Goal: Communication & Community: Answer question/provide support

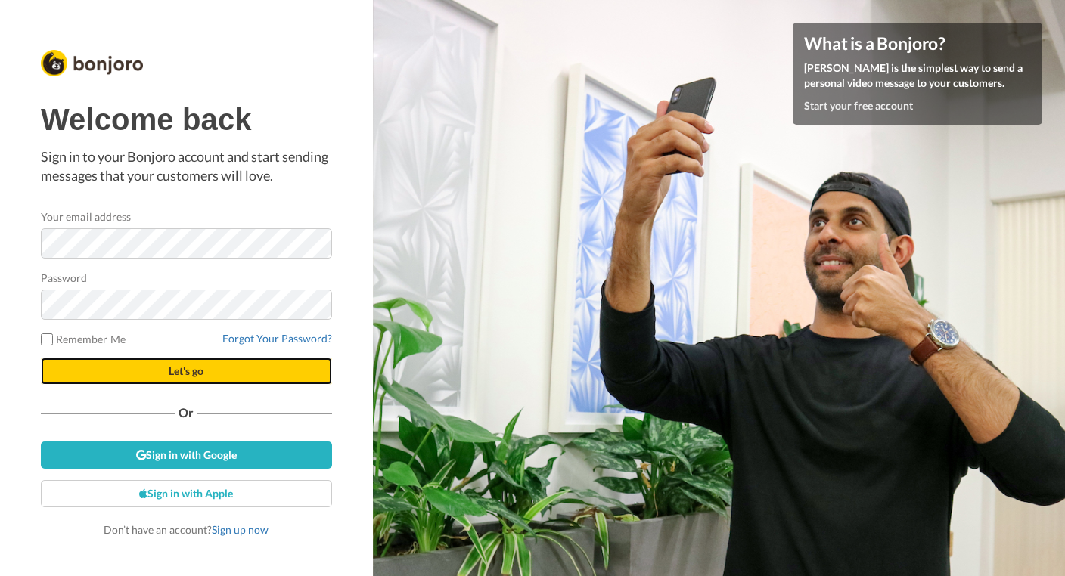
click at [123, 377] on button "Let's go" at bounding box center [186, 371] width 291 height 27
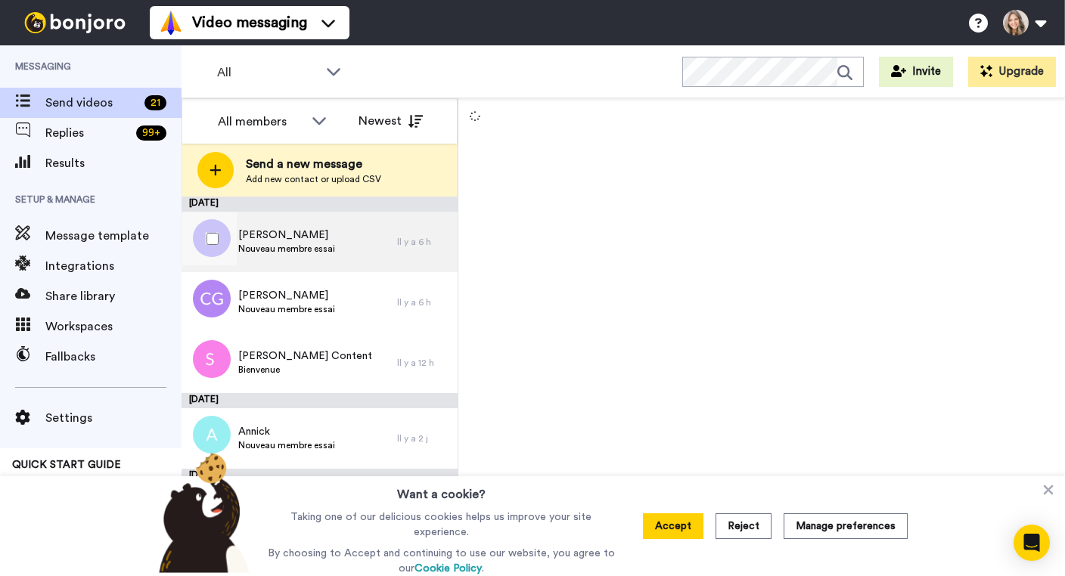
click at [353, 238] on div "[PERSON_NAME] membre essai" at bounding box center [288, 242] width 215 height 60
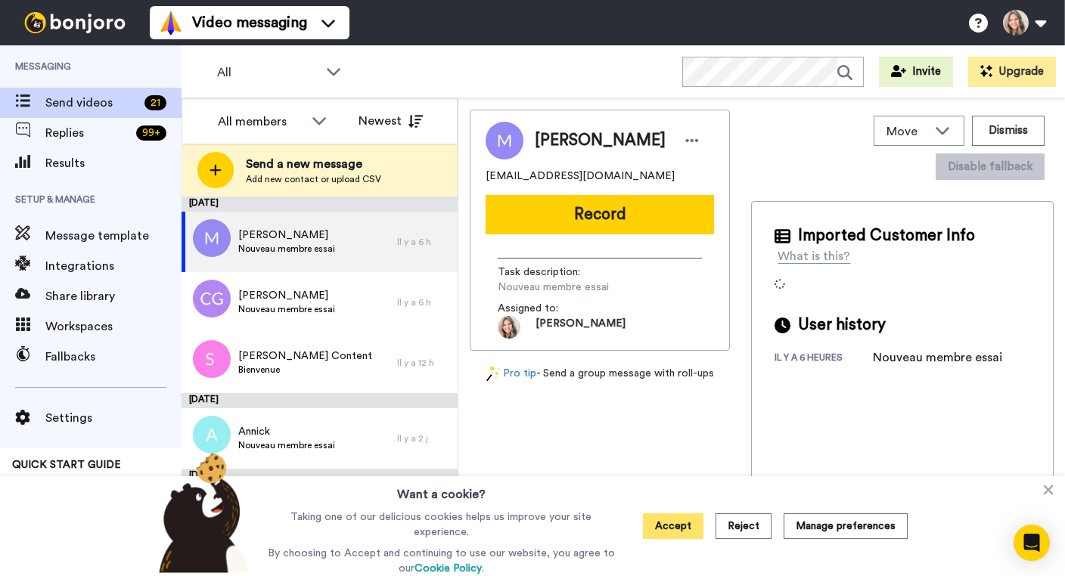
click at [692, 528] on button "Accept" at bounding box center [673, 526] width 60 height 26
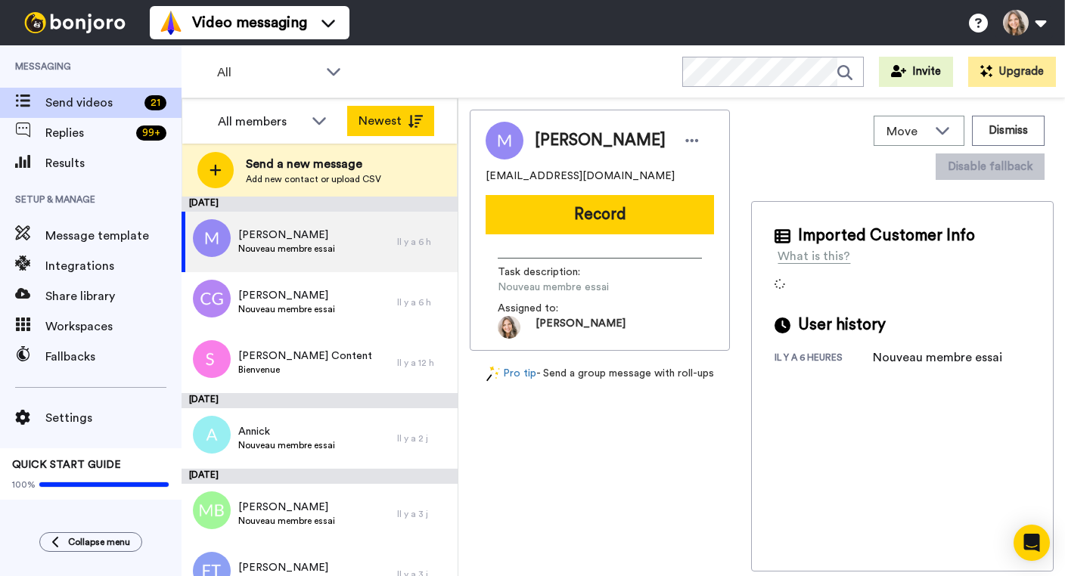
click at [414, 124] on icon at bounding box center [415, 121] width 15 height 13
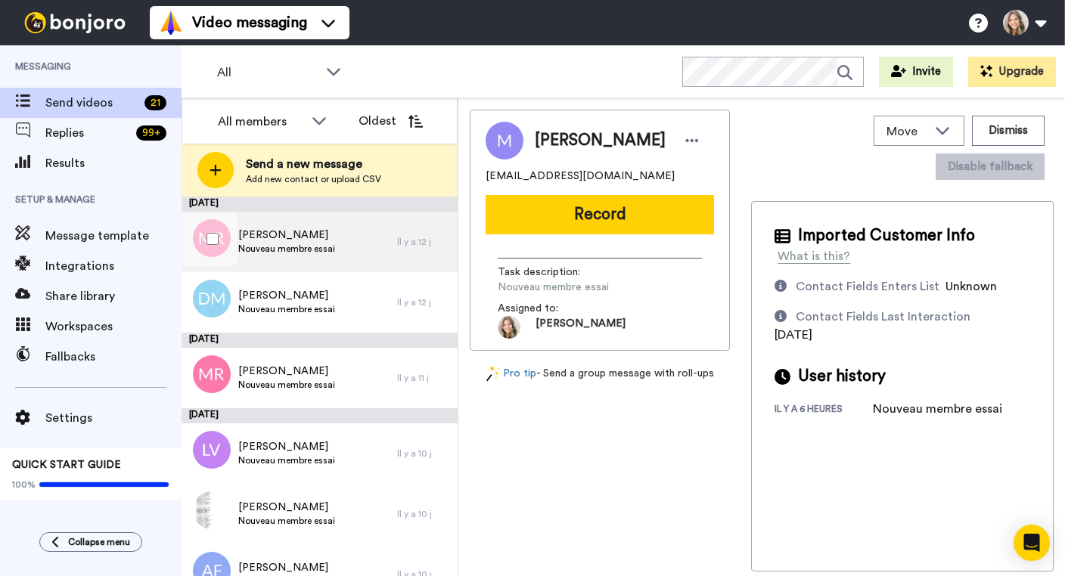
click at [350, 249] on div "[PERSON_NAME] Nouveau membre essai" at bounding box center [288, 242] width 215 height 60
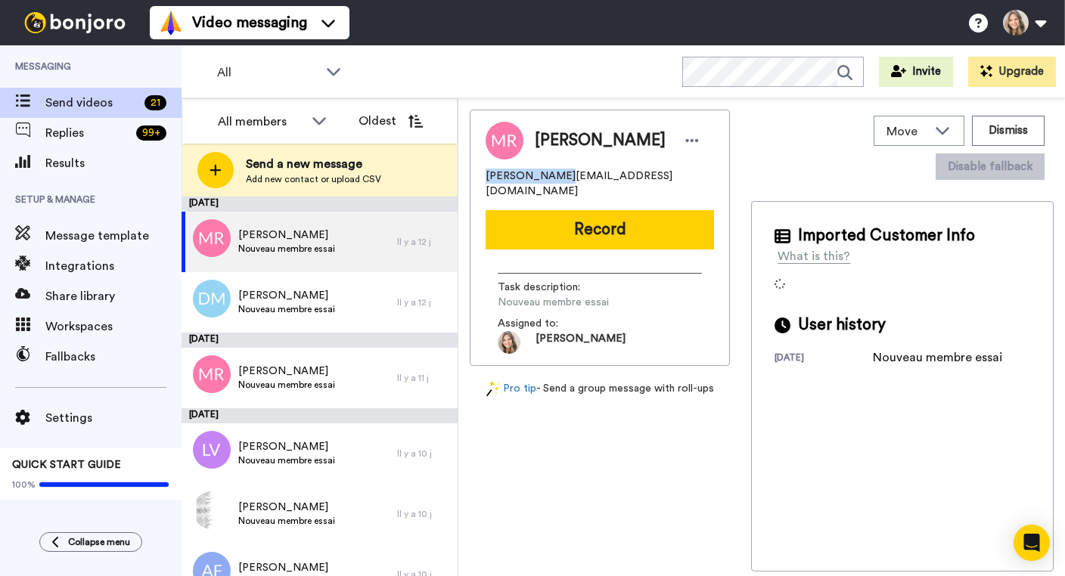
drag, startPoint x: 485, startPoint y: 177, endPoint x: 551, endPoint y: 179, distance: 65.8
click at [551, 179] on span "[PERSON_NAME][EMAIL_ADDRESS][DOMAIN_NAME]" at bounding box center [599, 184] width 228 height 30
copy span "michele_rioux"
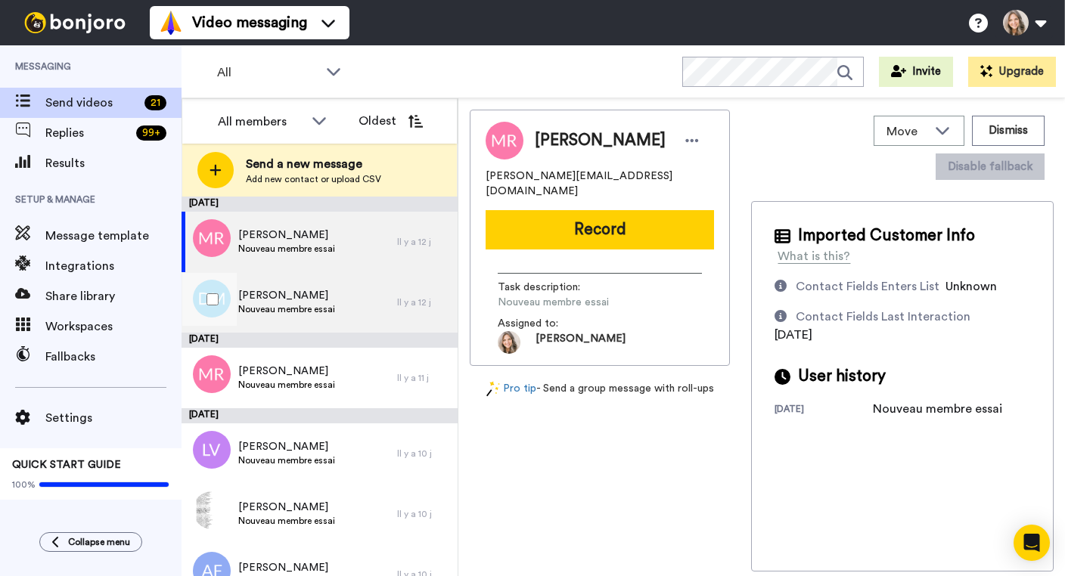
click at [347, 305] on div "[PERSON_NAME] Nouveau membre essai" at bounding box center [288, 302] width 215 height 60
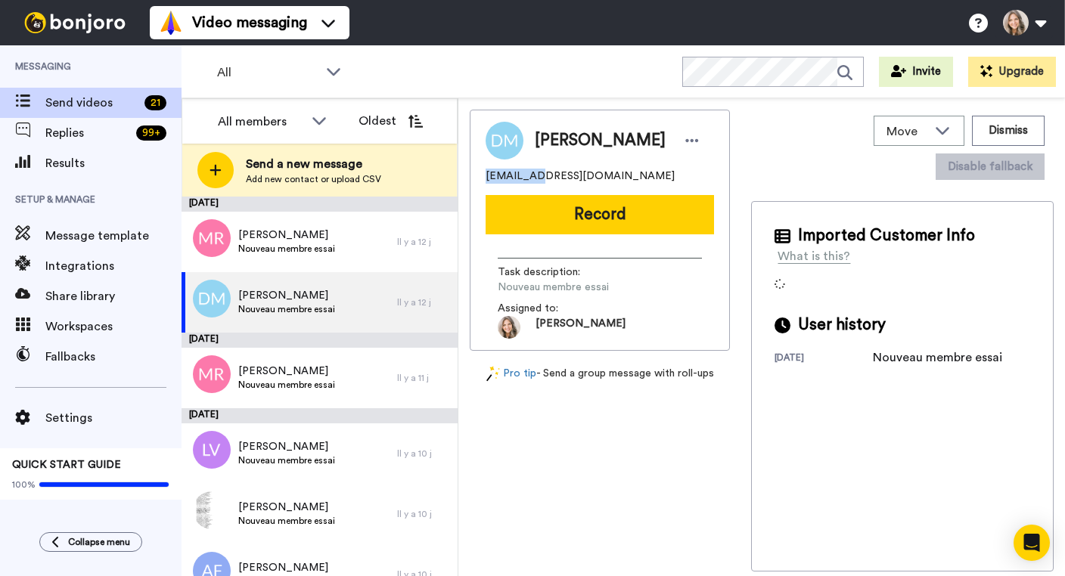
drag, startPoint x: 486, startPoint y: 176, endPoint x: 532, endPoint y: 176, distance: 45.4
click at [532, 176] on span "[EMAIL_ADDRESS][DOMAIN_NAME]" at bounding box center [579, 176] width 189 height 15
copy span "mdavid.qi"
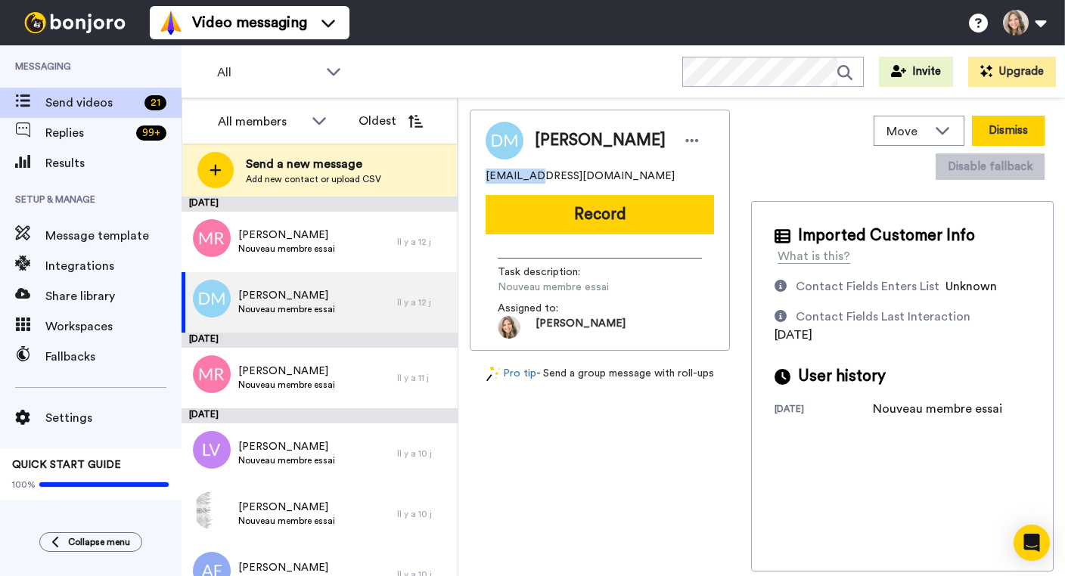
click at [972, 125] on button "Dismiss" at bounding box center [1008, 131] width 73 height 30
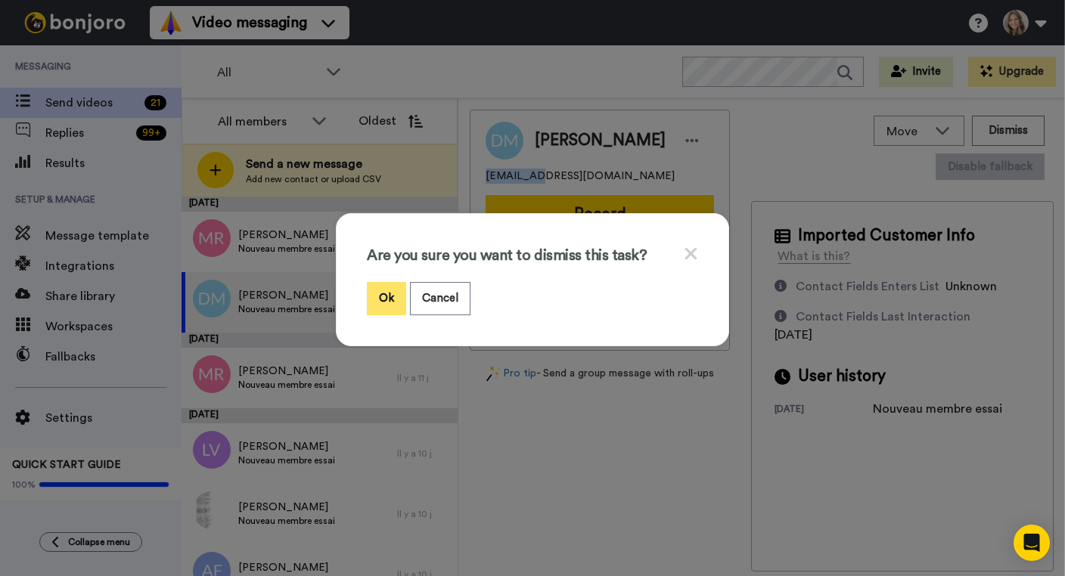
click at [387, 298] on button "Ok" at bounding box center [386, 298] width 39 height 33
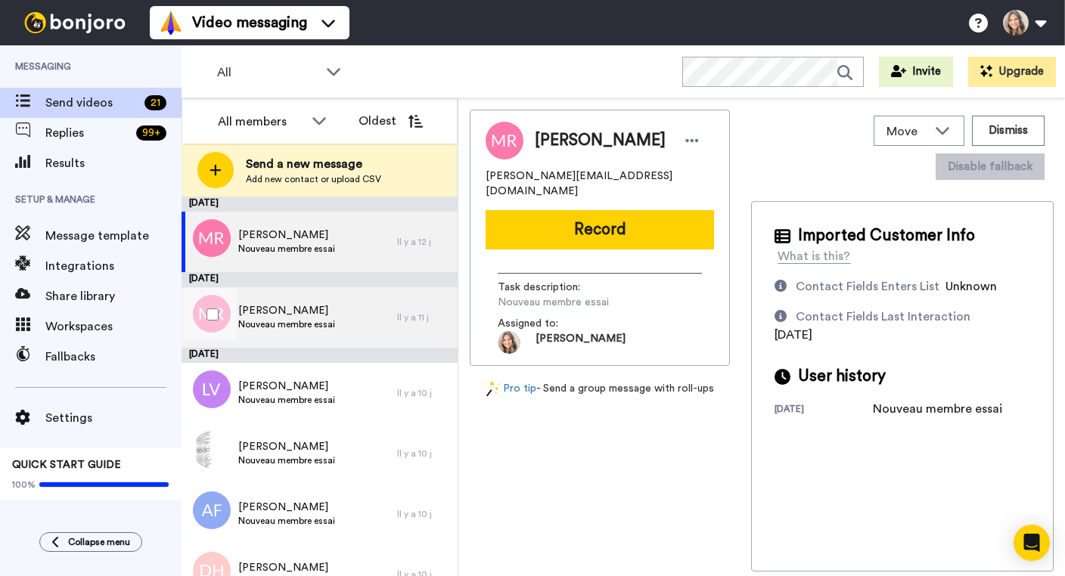
click at [372, 319] on div "[PERSON_NAME] Nouveau membre essai" at bounding box center [288, 317] width 215 height 60
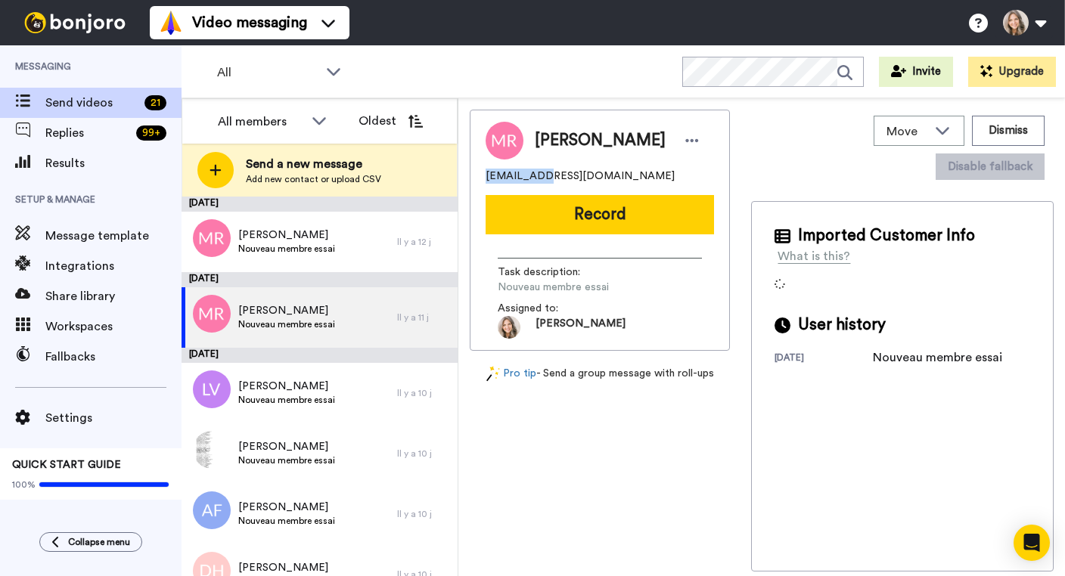
drag, startPoint x: 485, startPoint y: 185, endPoint x: 535, endPoint y: 186, distance: 50.7
click at [535, 184] on span "[EMAIL_ADDRESS][DOMAIN_NAME]" at bounding box center [579, 176] width 189 height 15
copy span "jujube1997"
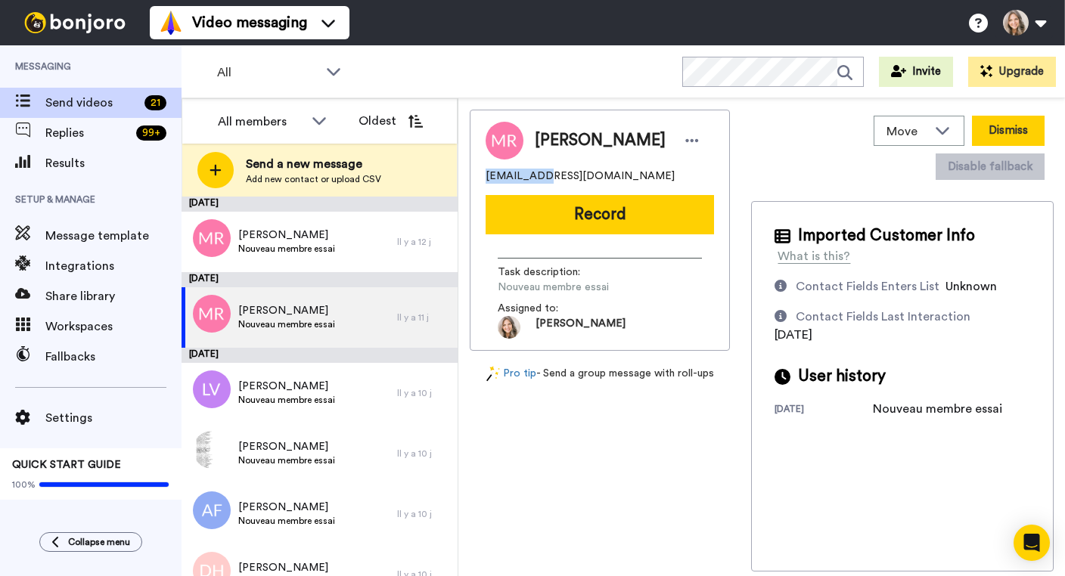
click at [972, 129] on button "Dismiss" at bounding box center [1008, 131] width 73 height 30
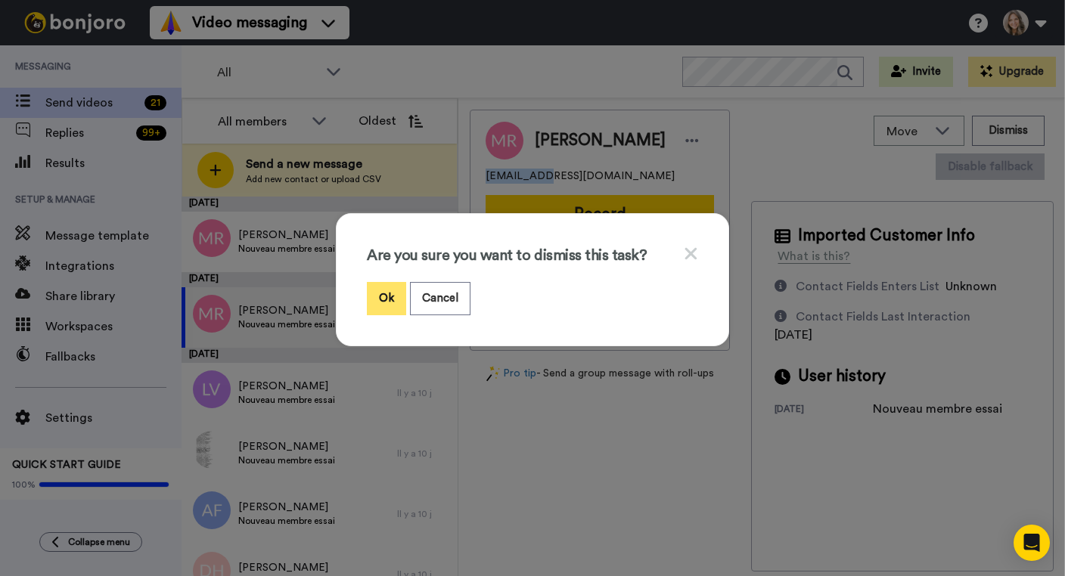
click at [383, 296] on button "Ok" at bounding box center [386, 298] width 39 height 33
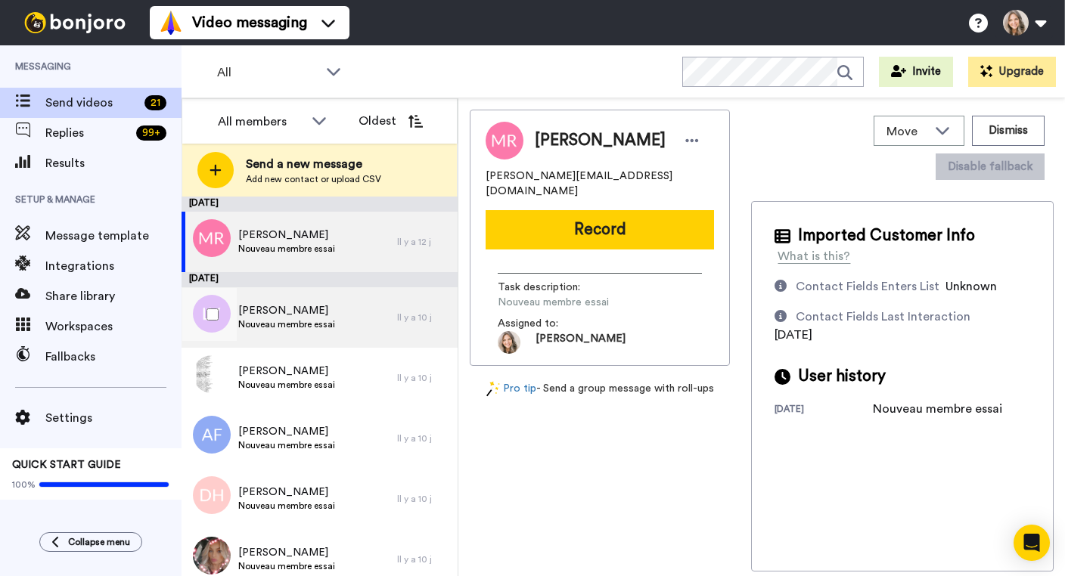
click at [356, 313] on div "Lucie Vallée Nouveau membre essai" at bounding box center [288, 317] width 215 height 60
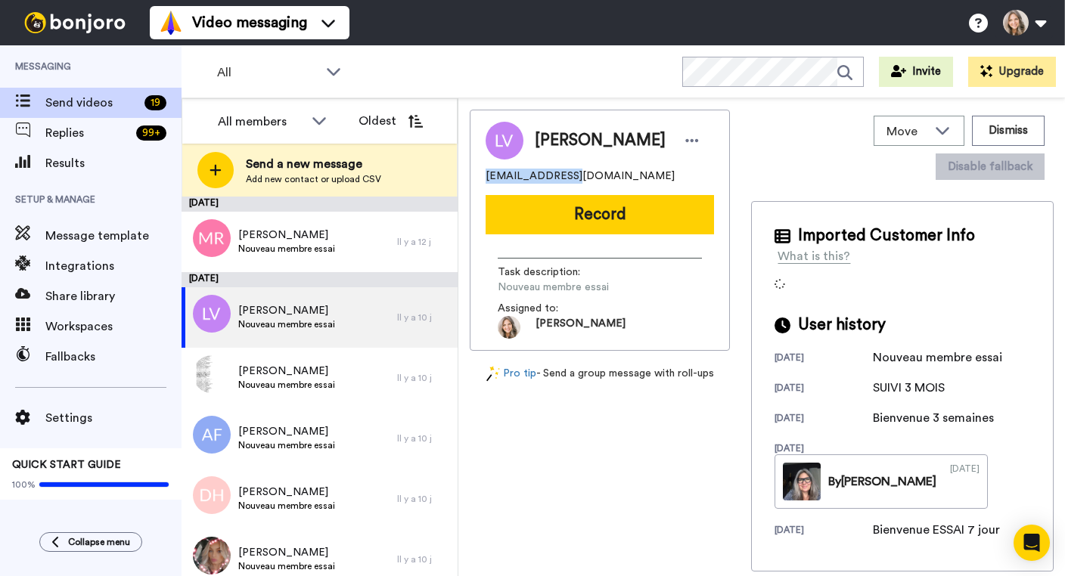
drag, startPoint x: 485, startPoint y: 179, endPoint x: 557, endPoint y: 181, distance: 72.6
click at [557, 181] on span "lucievclochette@outlook.com" at bounding box center [579, 176] width 189 height 15
copy span "lucievclochette"
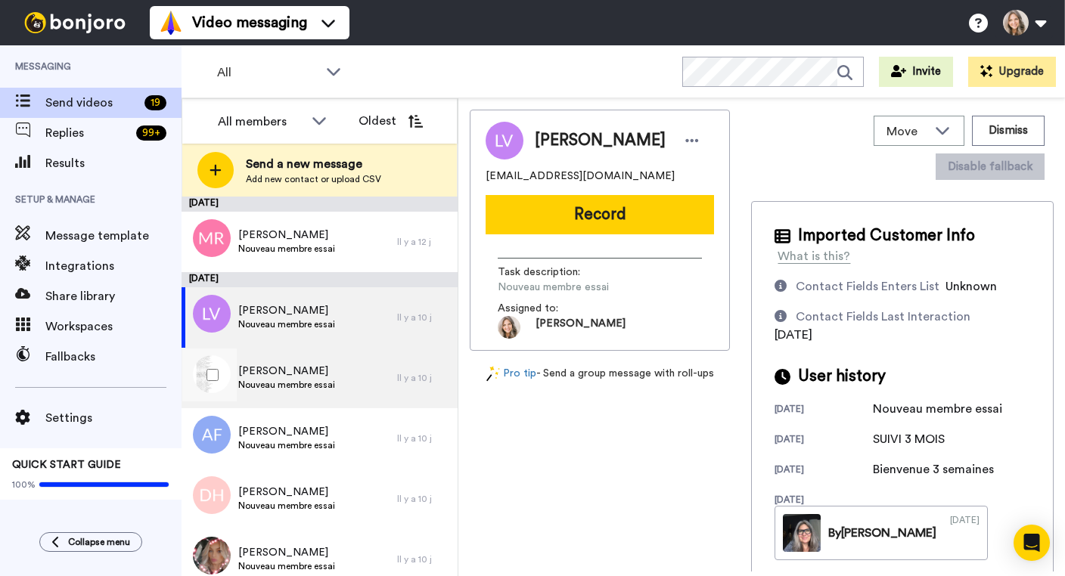
click at [354, 389] on div "Laurence Redondo Nouveau membre essai" at bounding box center [288, 378] width 215 height 60
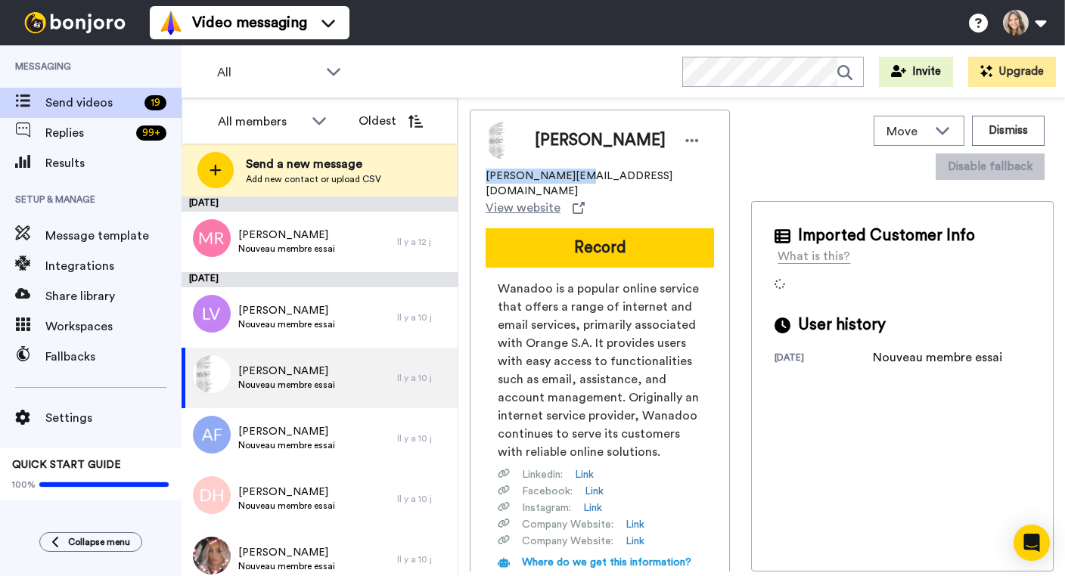
drag, startPoint x: 485, startPoint y: 177, endPoint x: 566, endPoint y: 179, distance: 80.9
click at [566, 179] on span "laurence.redondo@wanadoo.fr" at bounding box center [599, 184] width 228 height 30
copy span "laurence.redondo"
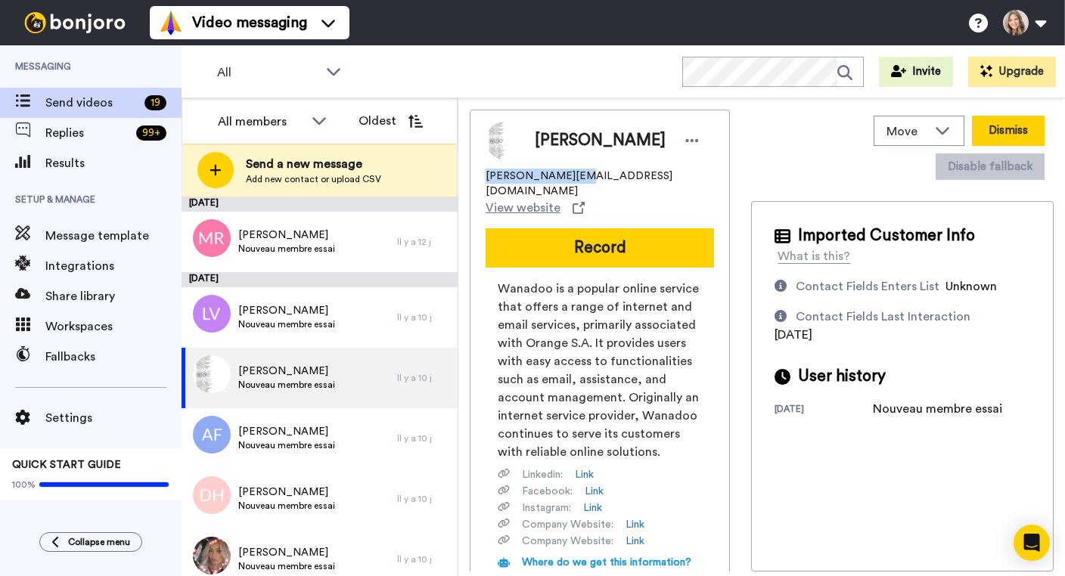
click at [972, 136] on button "Dismiss" at bounding box center [1008, 131] width 73 height 30
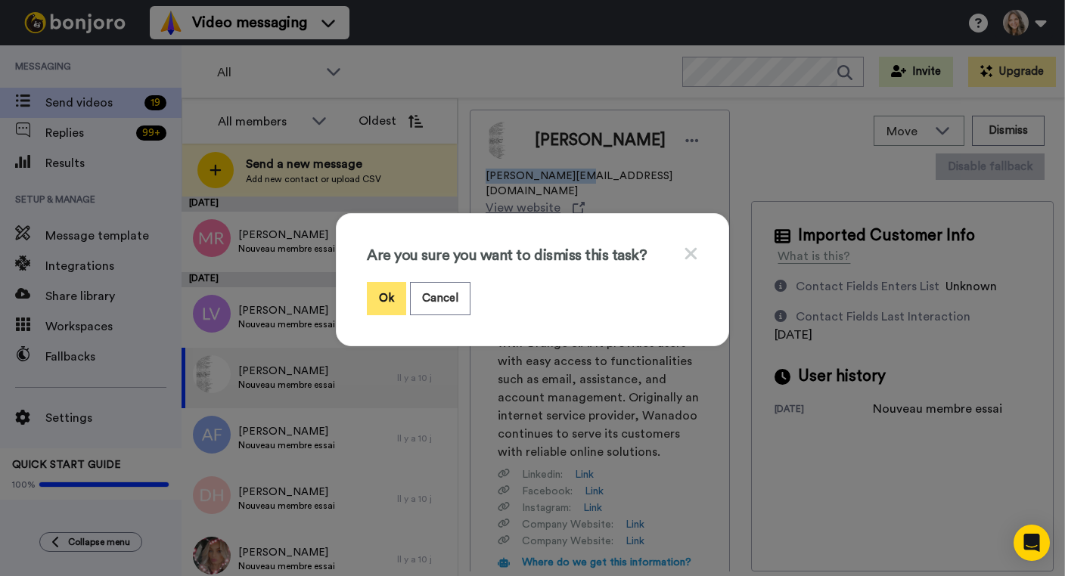
click at [392, 297] on button "Ok" at bounding box center [386, 298] width 39 height 33
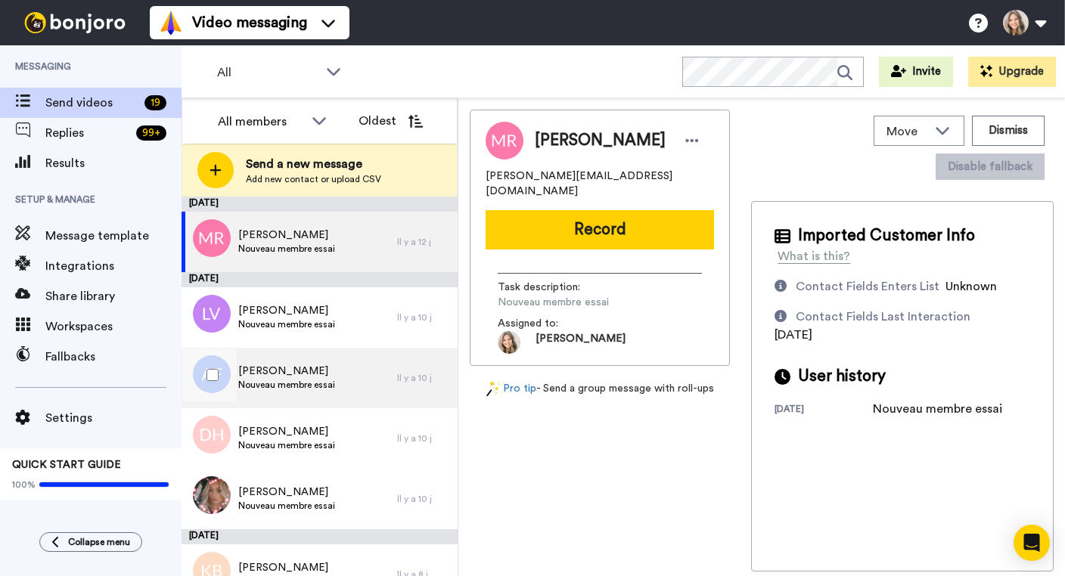
click at [347, 373] on div "Alexandra Frezal Nouveau membre essai" at bounding box center [288, 378] width 215 height 60
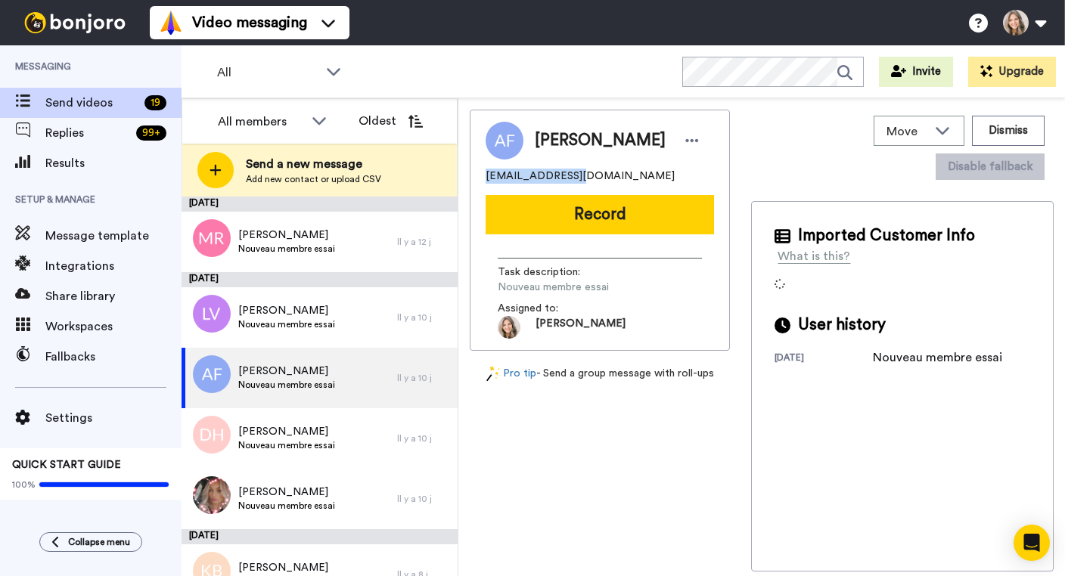
drag, startPoint x: 486, startPoint y: 179, endPoint x: 560, endPoint y: 178, distance: 74.1
click at [560, 178] on span "alexfrezalgiraud@gmail.com" at bounding box center [579, 176] width 189 height 15
copy span "alexfrezalgiraud"
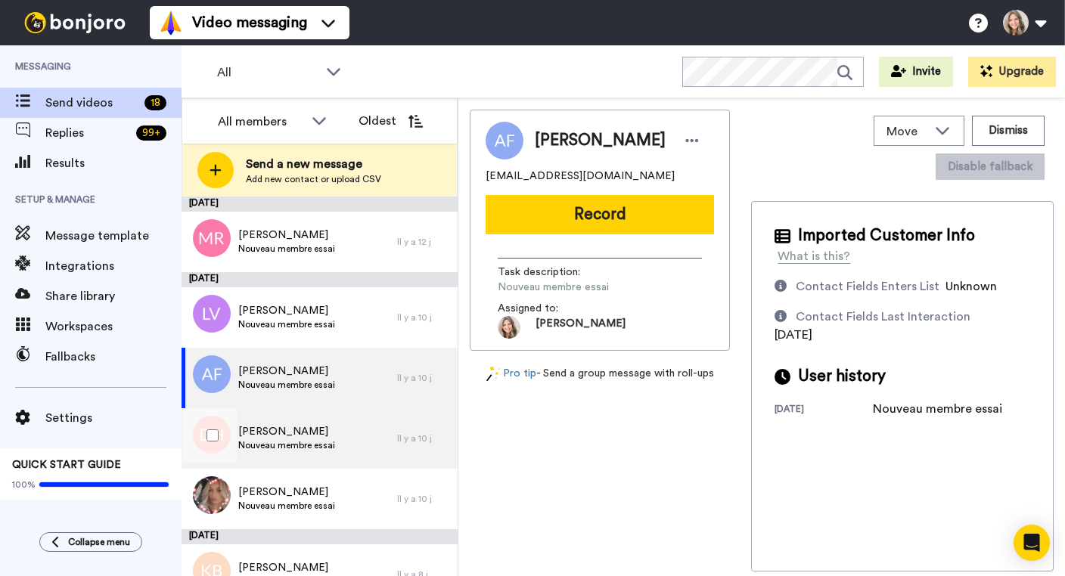
click at [373, 438] on div "Didier HARMANT Nouveau membre essai" at bounding box center [288, 438] width 215 height 60
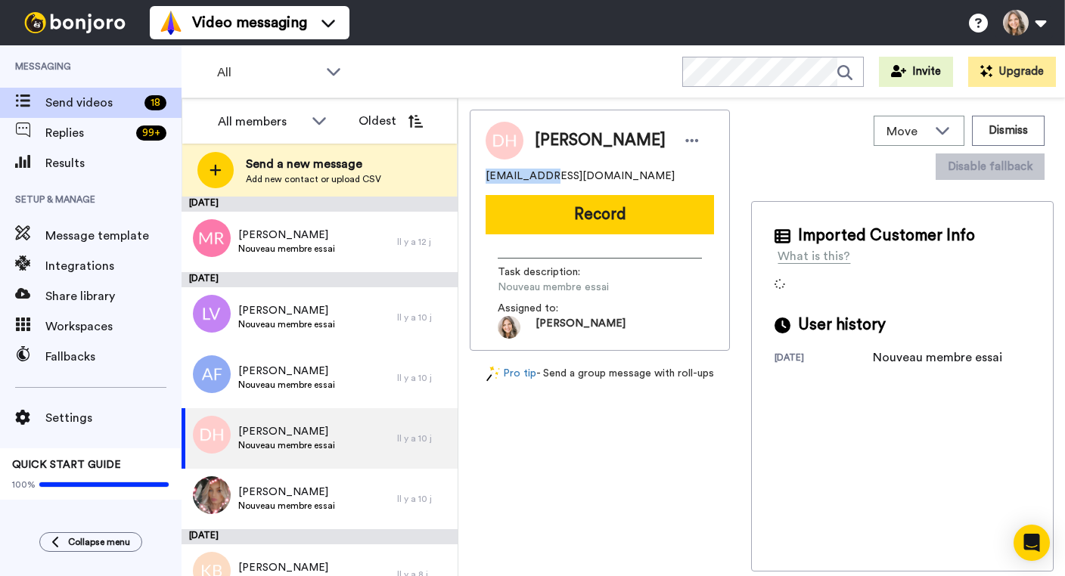
drag, startPoint x: 485, startPoint y: 178, endPoint x: 535, endPoint y: 179, distance: 49.1
click at [535, 179] on span "artdidier25@gmail.com" at bounding box center [579, 176] width 189 height 15
copy span "artdidier25"
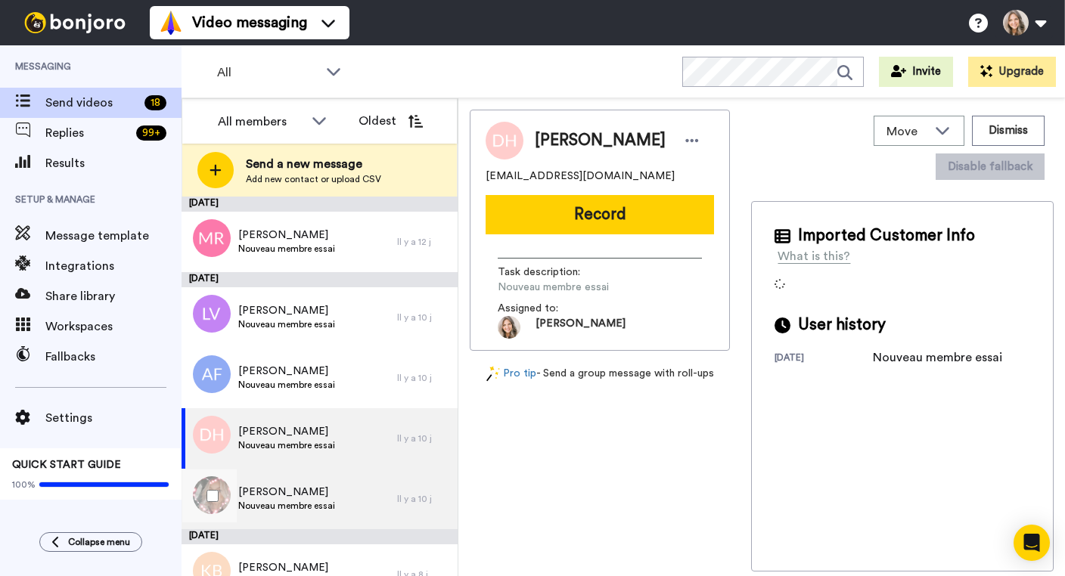
click at [355, 495] on div "Ludivine Liegard Nouveau membre essai" at bounding box center [288, 499] width 215 height 60
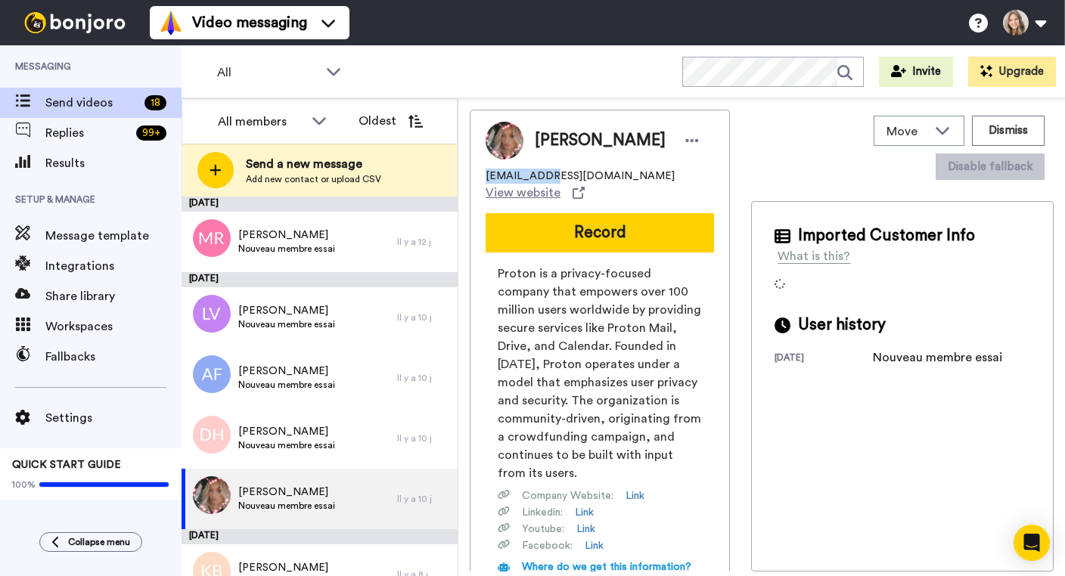
drag, startPoint x: 485, startPoint y: 178, endPoint x: 537, endPoint y: 180, distance: 51.5
click at [537, 180] on span "ludivine_ld@proton.me" at bounding box center [579, 176] width 189 height 15
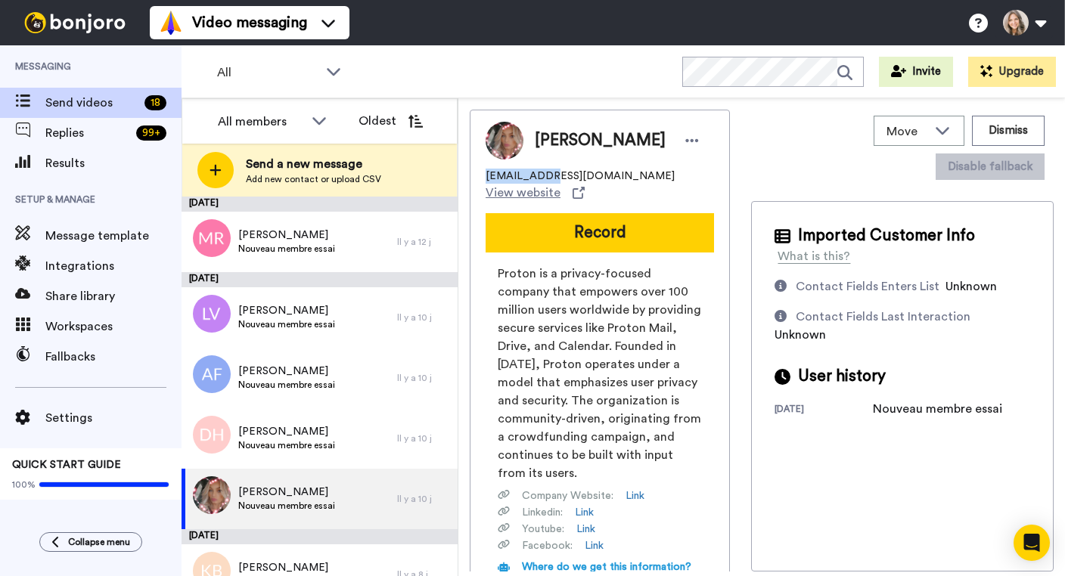
copy span "ludivine_ld"
click at [972, 132] on button "Dismiss" at bounding box center [1008, 131] width 73 height 30
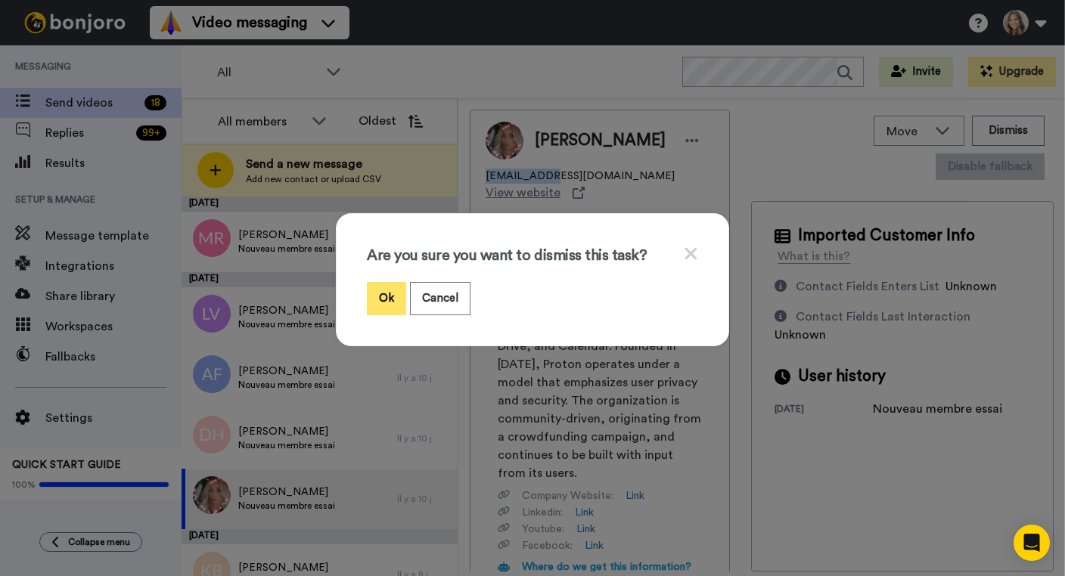
click at [383, 301] on button "Ok" at bounding box center [386, 298] width 39 height 33
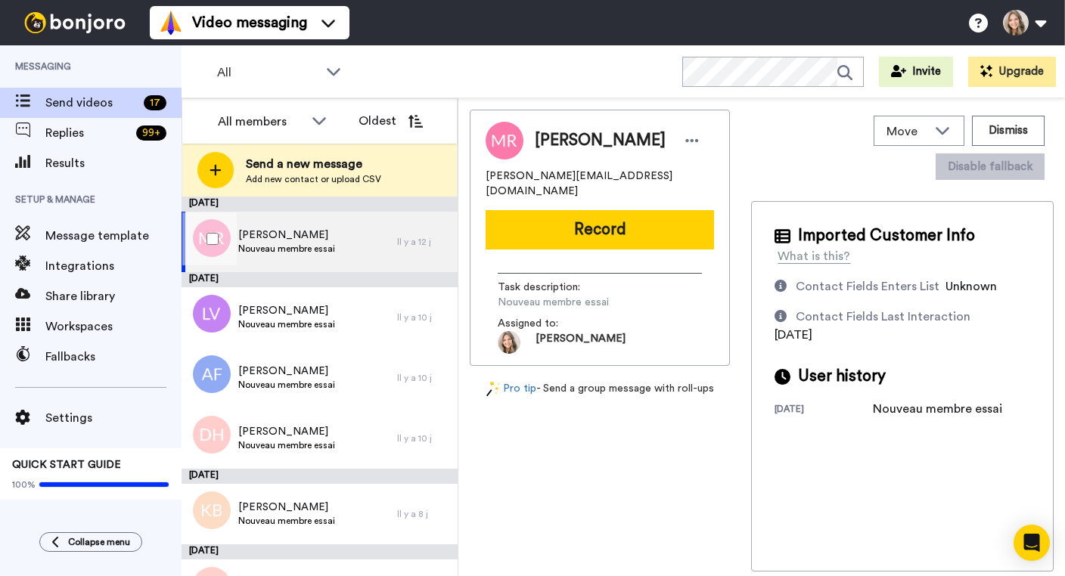
click at [373, 238] on div "Michèle Rioux Nouveau membre essai" at bounding box center [288, 242] width 215 height 60
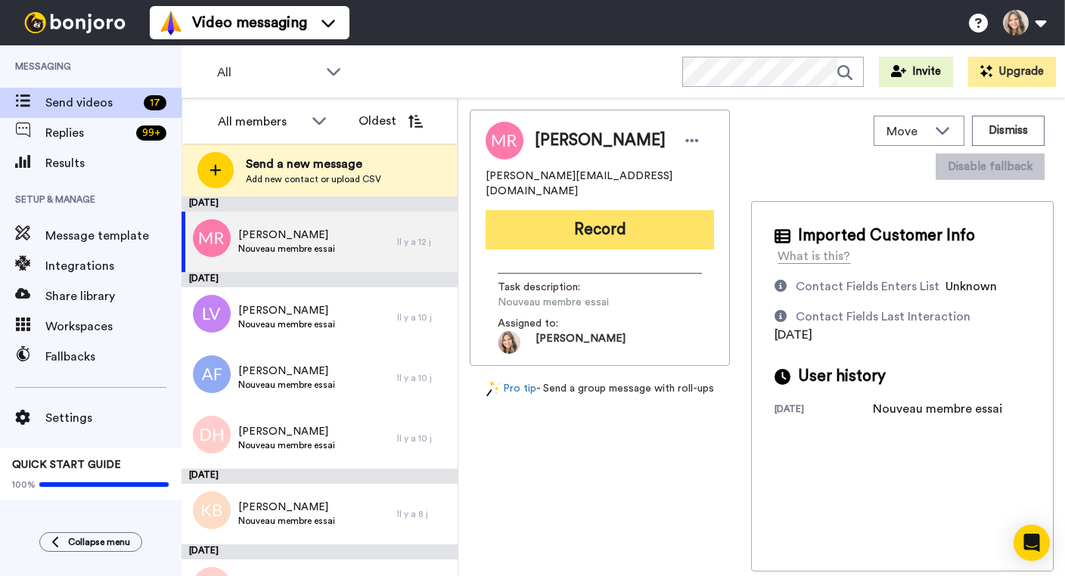
click at [623, 215] on button "Record" at bounding box center [599, 229] width 228 height 39
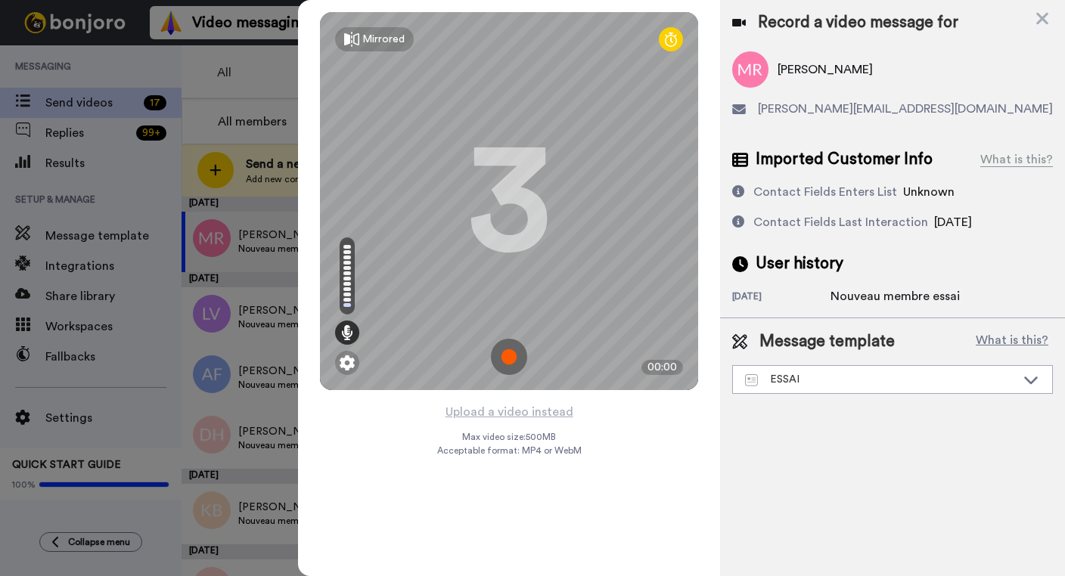
click at [517, 352] on img at bounding box center [509, 357] width 36 height 36
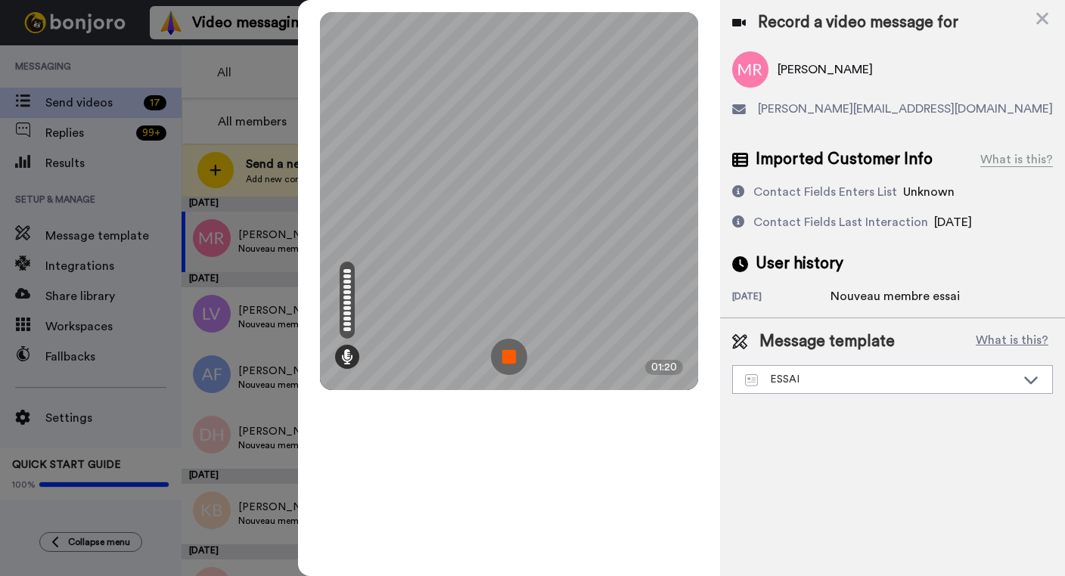
click at [510, 358] on img at bounding box center [509, 357] width 36 height 36
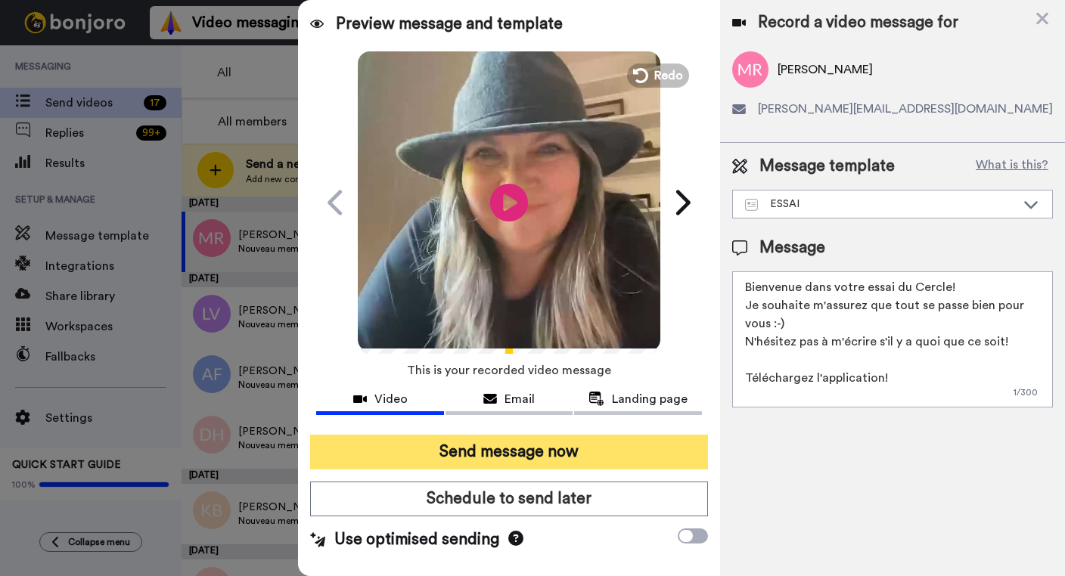
click at [522, 451] on button "Send message now" at bounding box center [509, 452] width 398 height 35
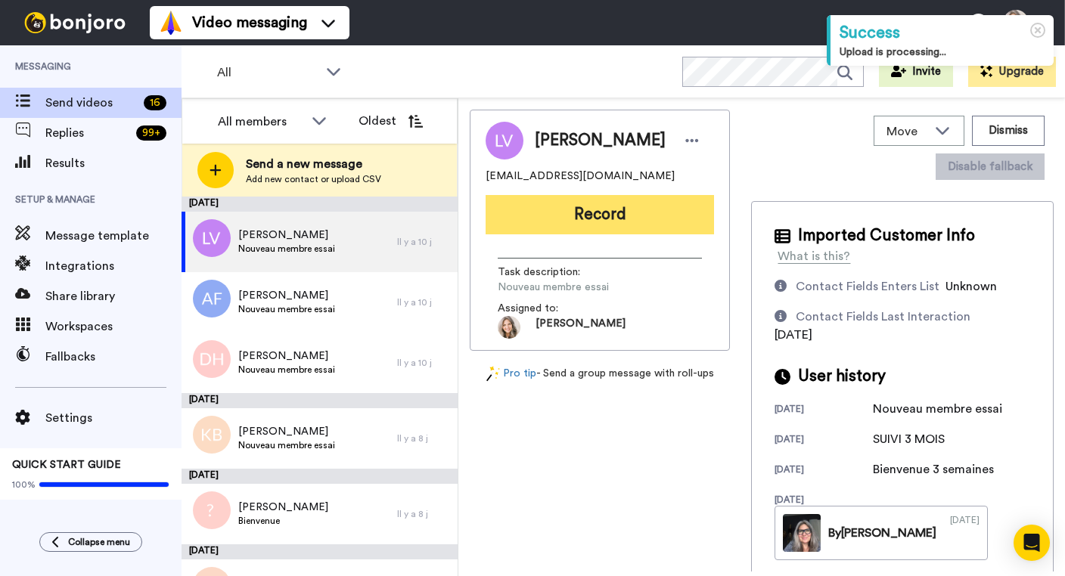
click at [597, 214] on button "Record" at bounding box center [599, 214] width 228 height 39
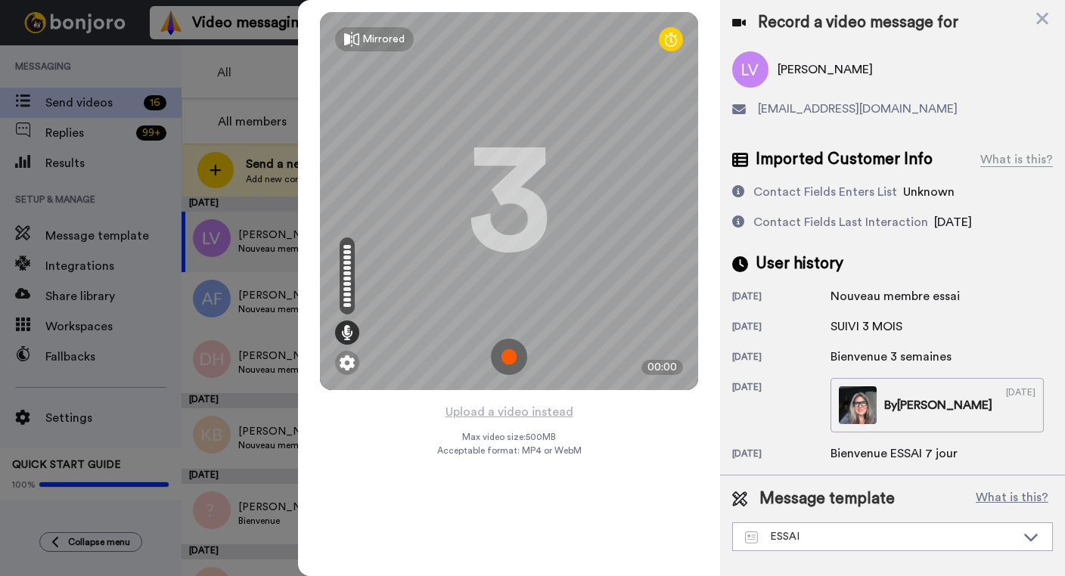
click at [507, 354] on img at bounding box center [509, 357] width 36 height 36
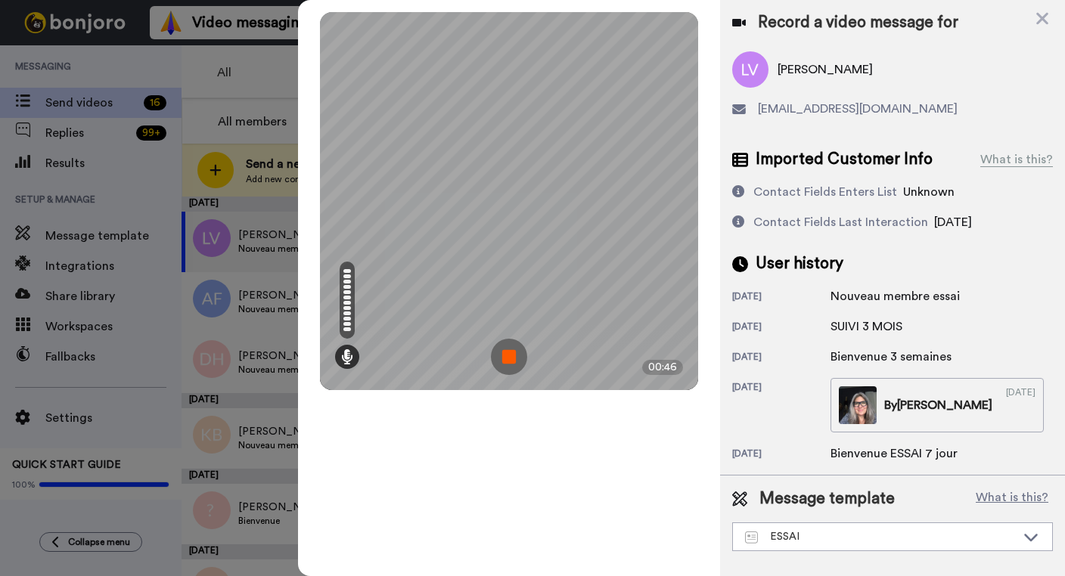
click at [510, 355] on img at bounding box center [509, 357] width 36 height 36
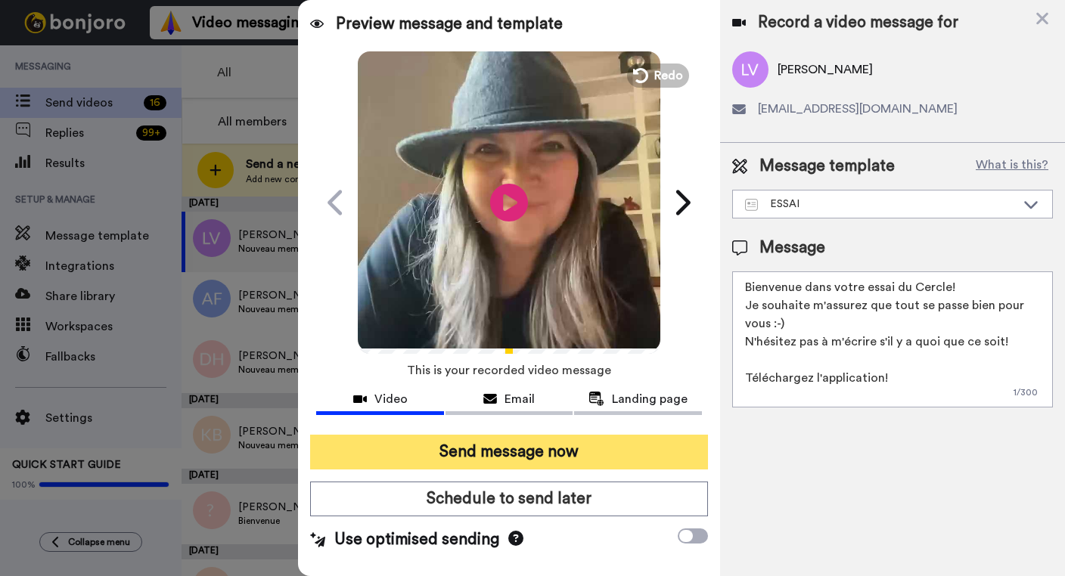
click at [500, 452] on button "Send message now" at bounding box center [509, 452] width 398 height 35
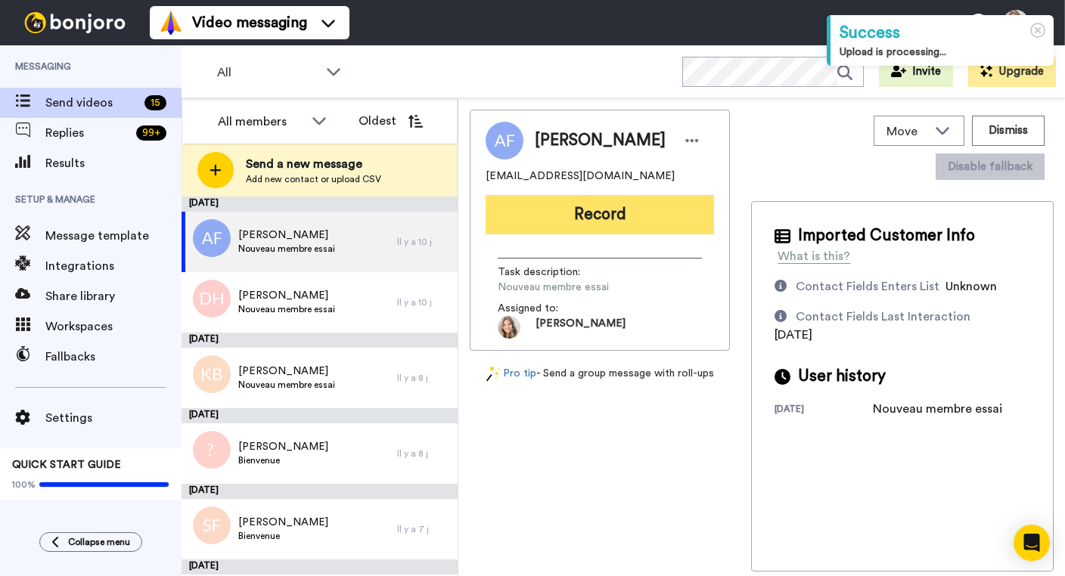
click at [593, 223] on button "Record" at bounding box center [599, 214] width 228 height 39
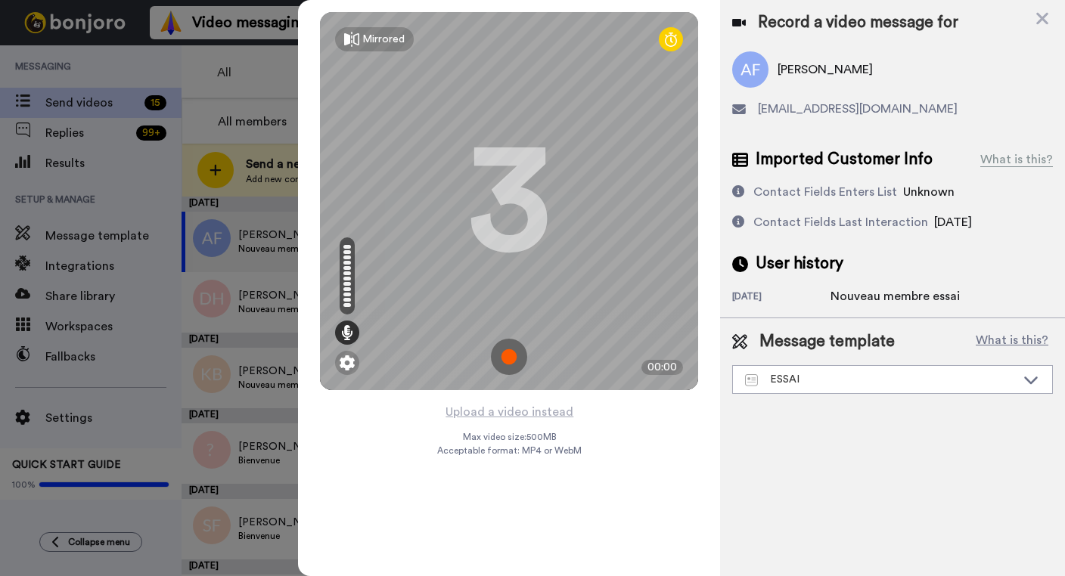
click at [507, 355] on img at bounding box center [509, 357] width 36 height 36
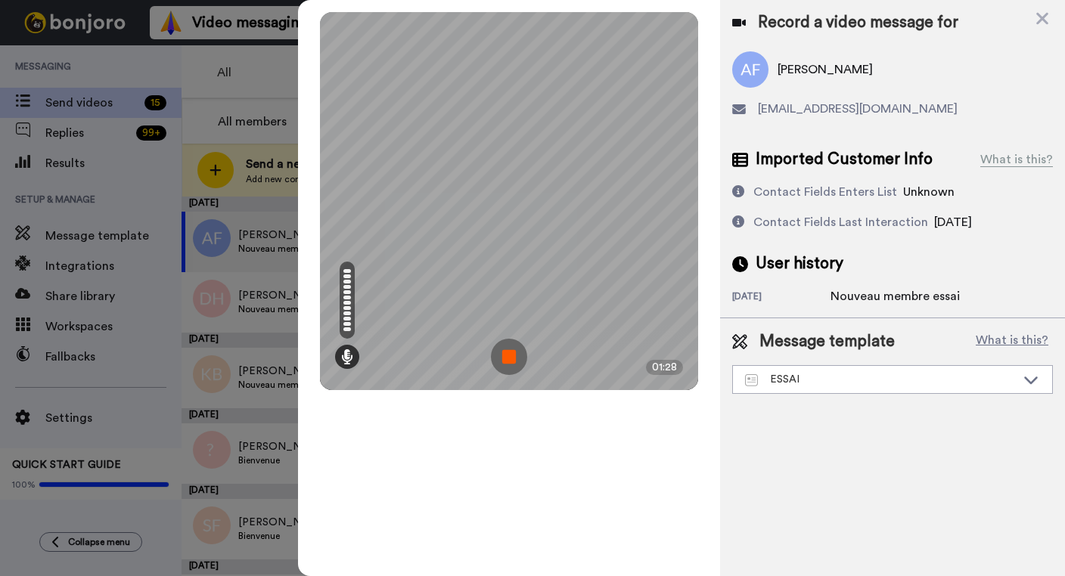
click at [514, 359] on img at bounding box center [509, 357] width 36 height 36
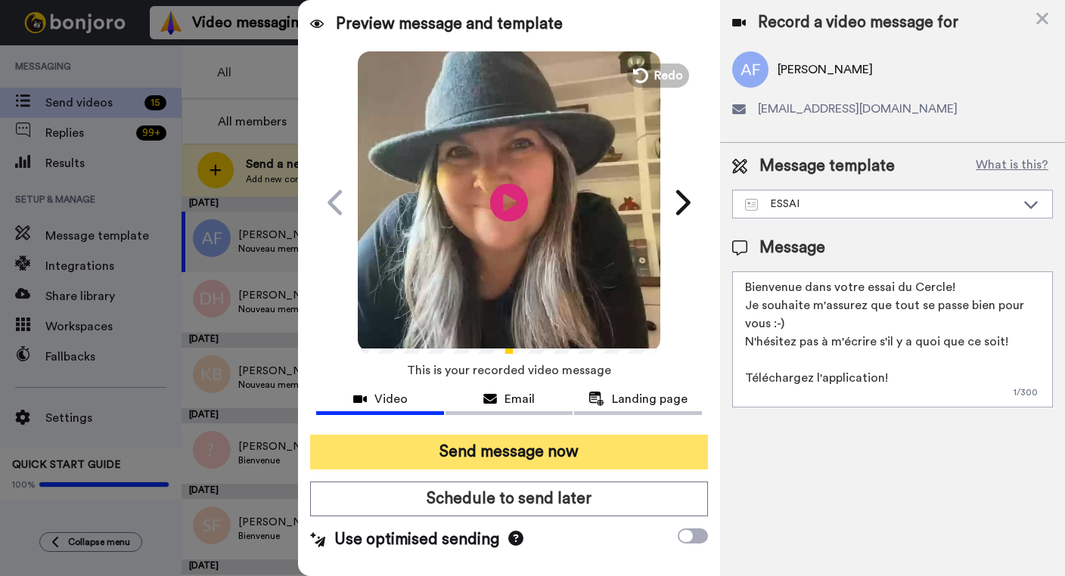
click at [535, 448] on button "Send message now" at bounding box center [509, 452] width 398 height 35
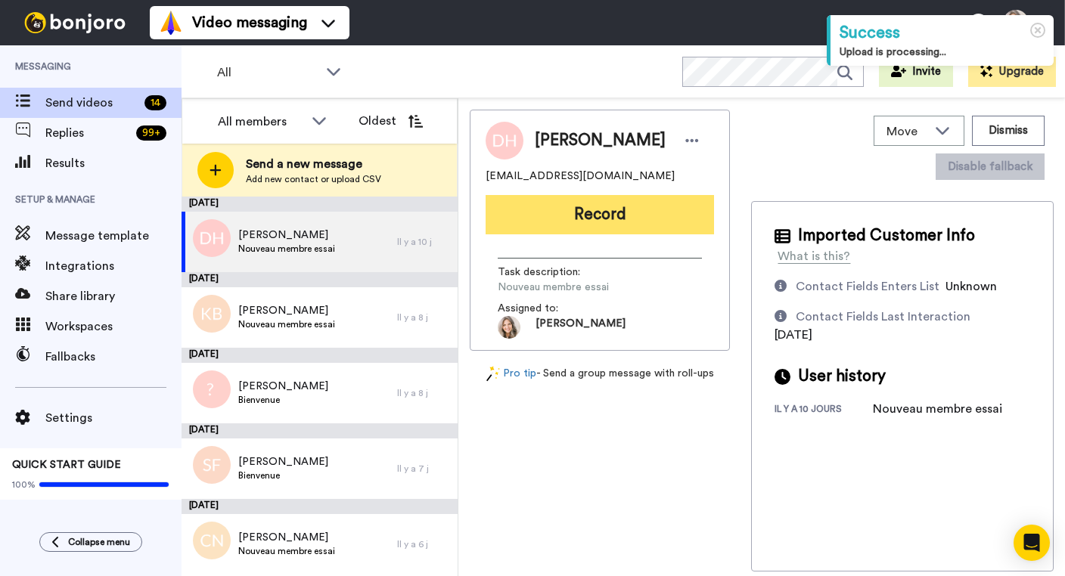
click at [600, 216] on button "Record" at bounding box center [599, 214] width 228 height 39
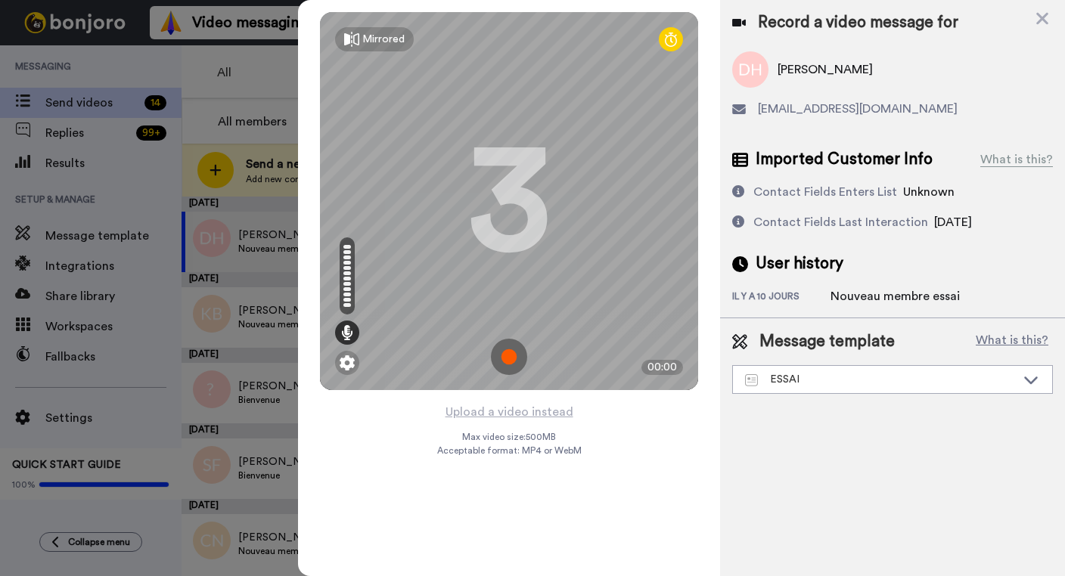
click at [507, 358] on img at bounding box center [509, 357] width 36 height 36
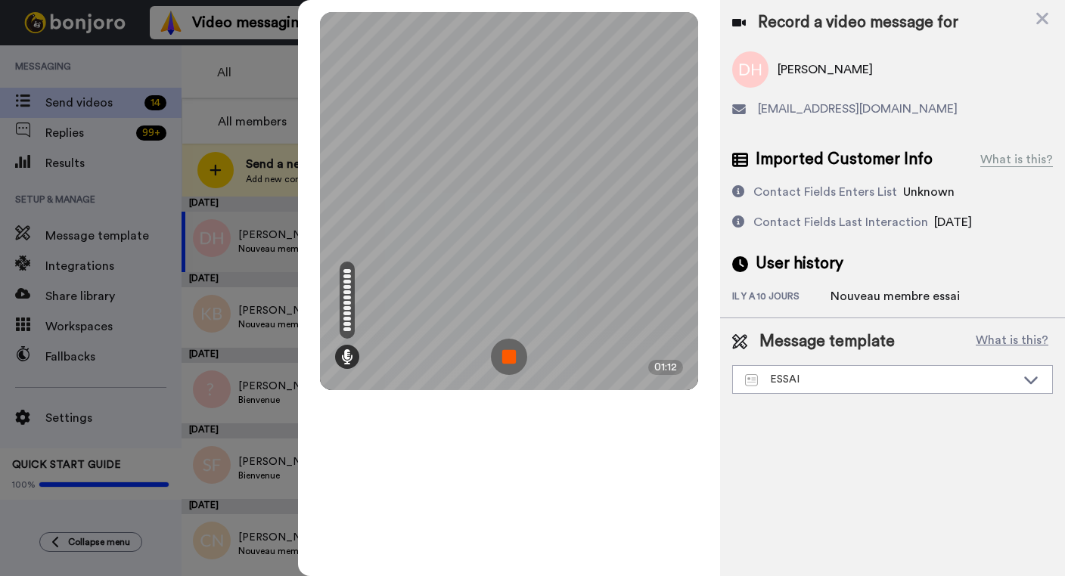
click at [507, 359] on img at bounding box center [509, 357] width 36 height 36
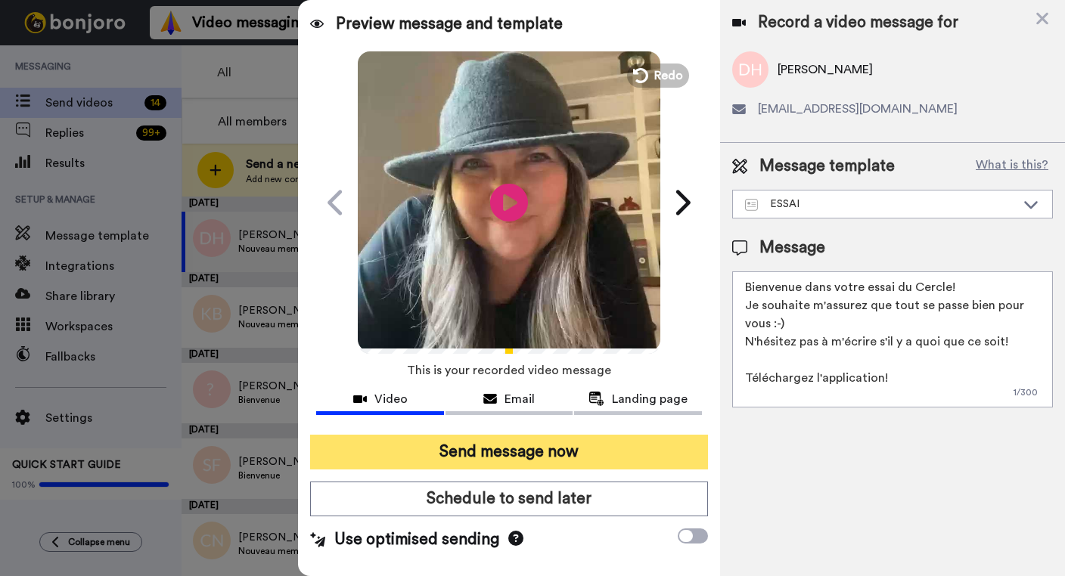
click at [557, 451] on button "Send message now" at bounding box center [509, 452] width 398 height 35
